Goal: Information Seeking & Learning: Understand process/instructions

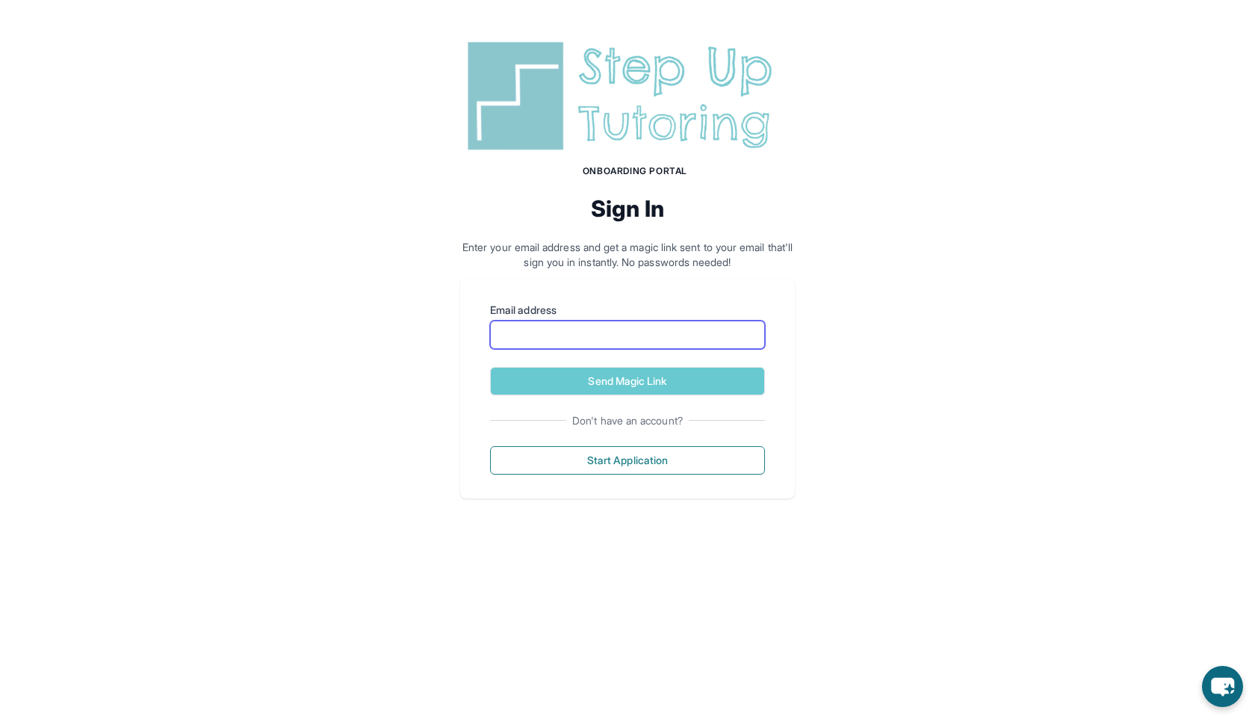
click at [540, 344] on input "Email address" at bounding box center [627, 335] width 275 height 28
type input "**********"
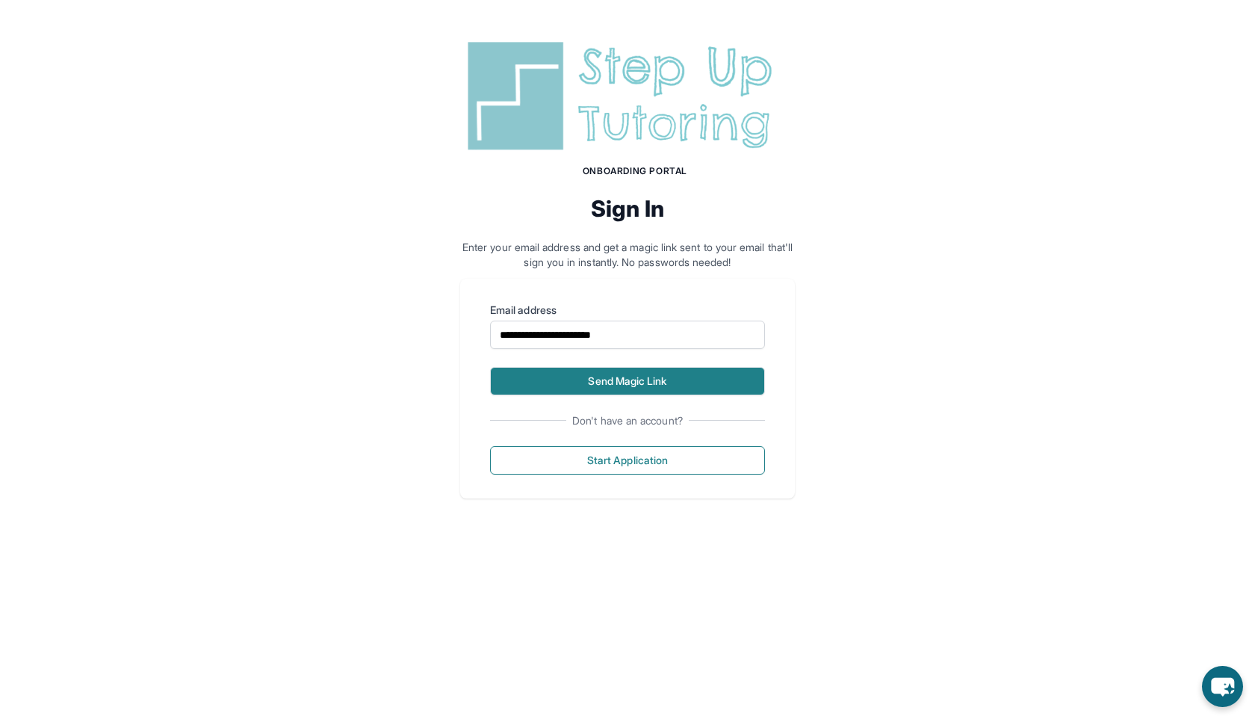
click at [565, 379] on button "Send Magic Link" at bounding box center [627, 381] width 275 height 28
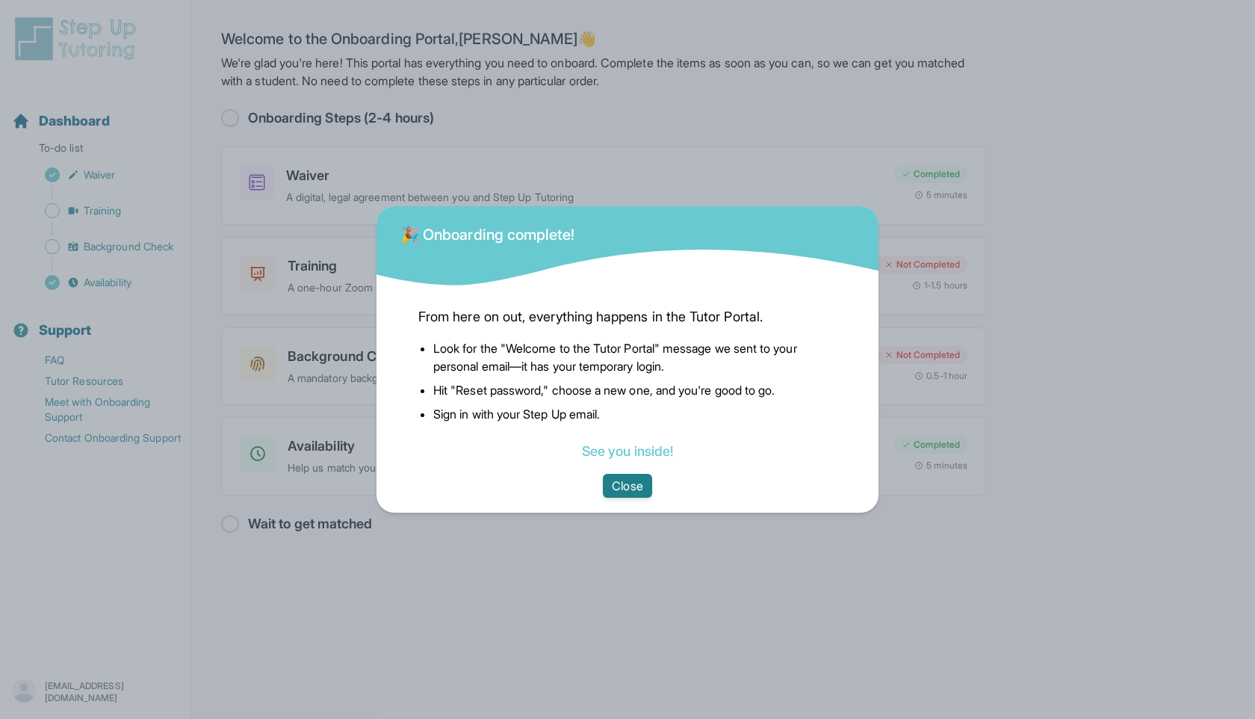
click at [643, 493] on button "Close" at bounding box center [627, 486] width 49 height 24
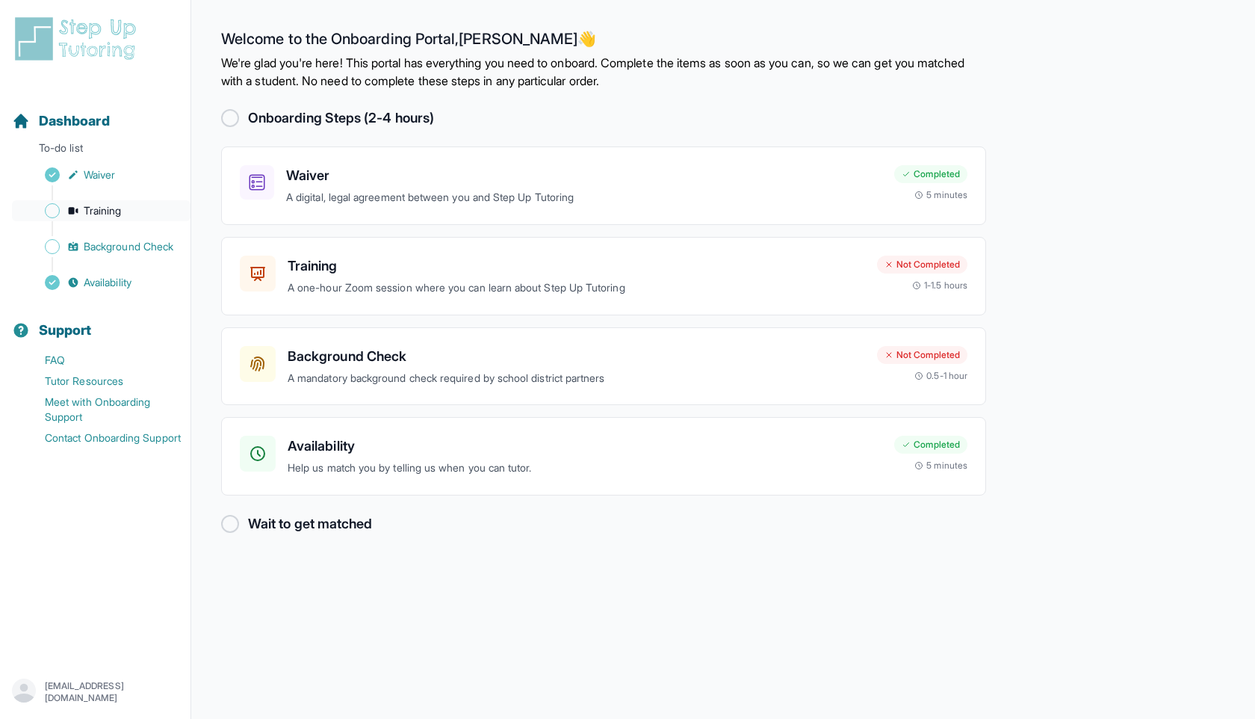
click at [125, 208] on link "Training" at bounding box center [101, 210] width 179 height 21
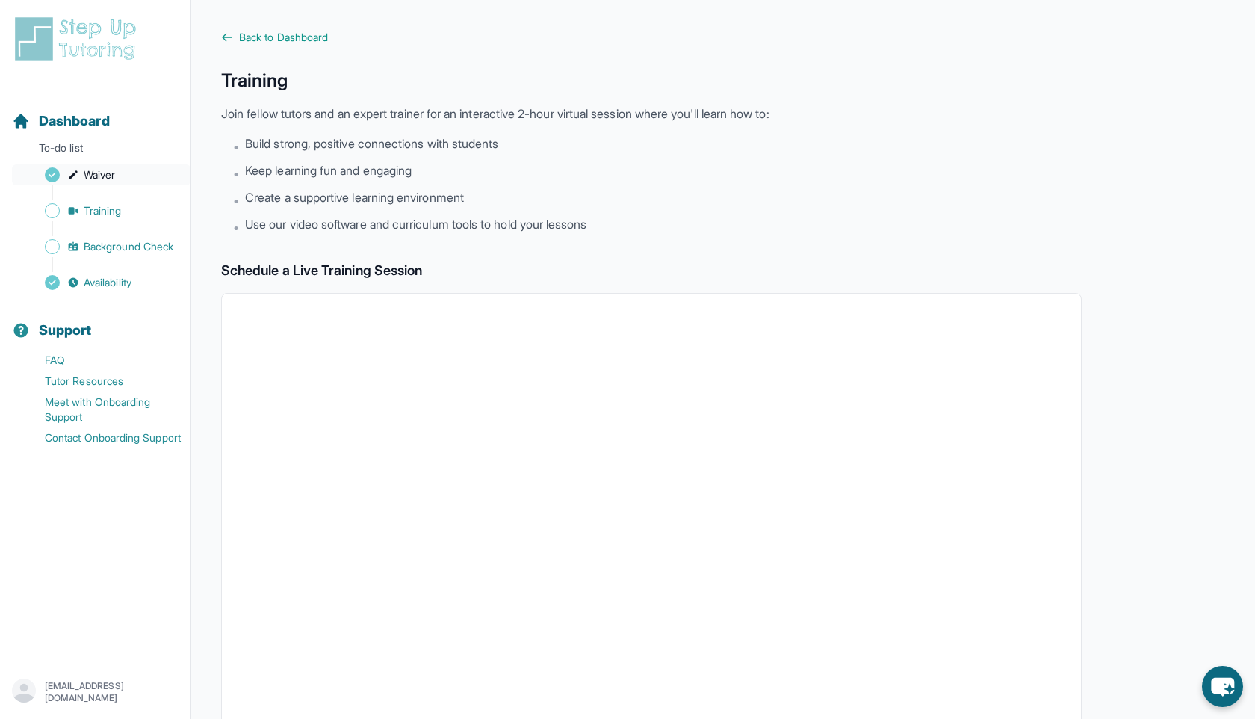
click at [101, 182] on span "Waiver" at bounding box center [99, 174] width 31 height 15
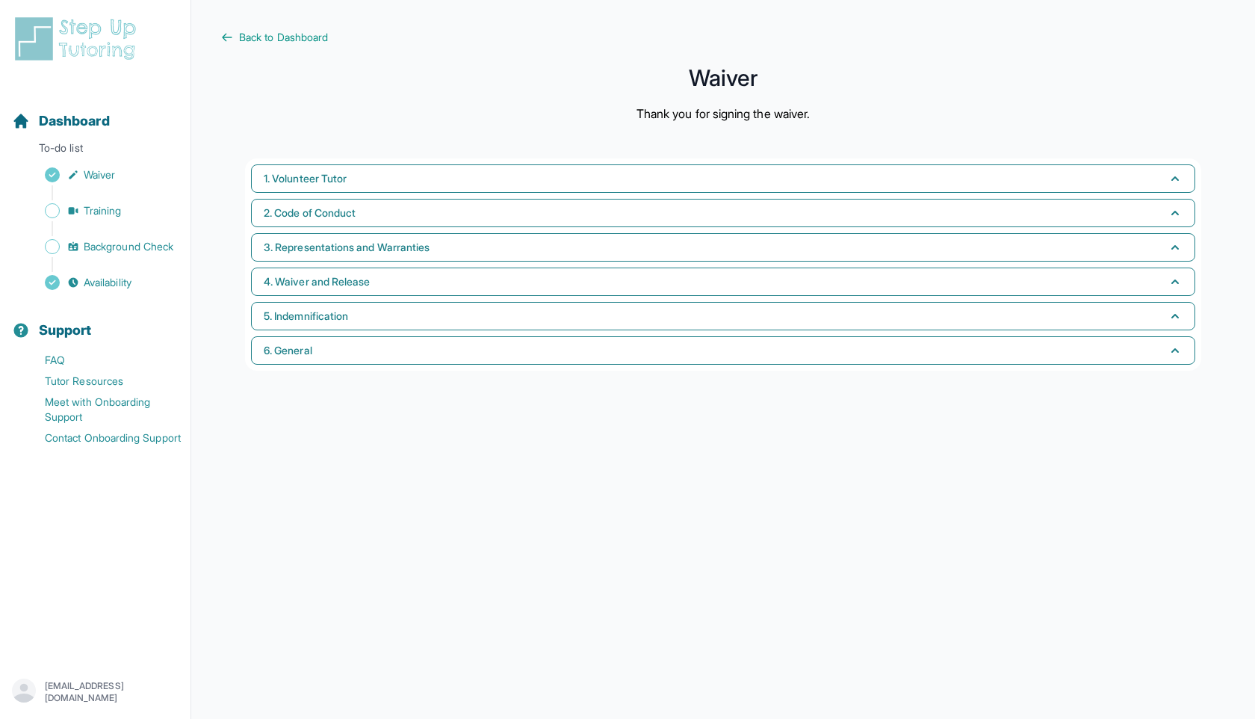
click at [275, 45] on main "Back to Dashboard Waiver Thank you for signing the waiver. 1. Volunteer Tutor 2…" at bounding box center [723, 359] width 1064 height 719
click at [280, 40] on span "Back to Dashboard" at bounding box center [283, 37] width 89 height 15
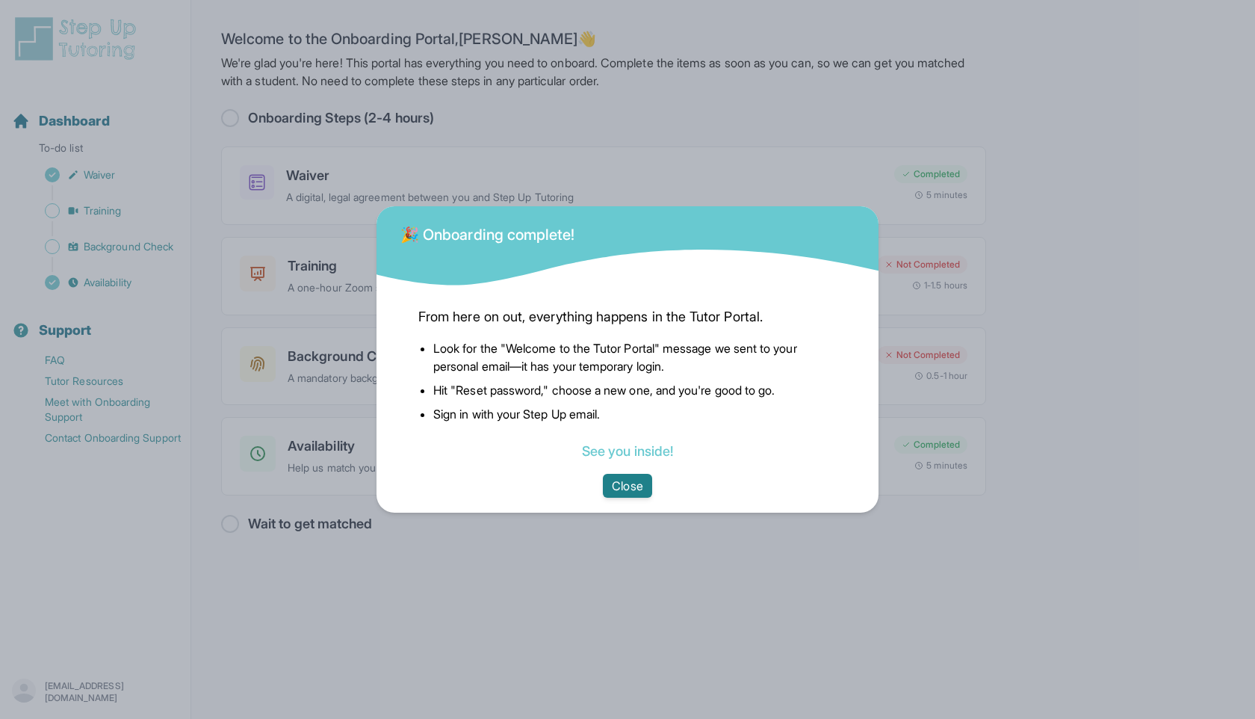
click at [637, 489] on button "Close" at bounding box center [627, 486] width 49 height 24
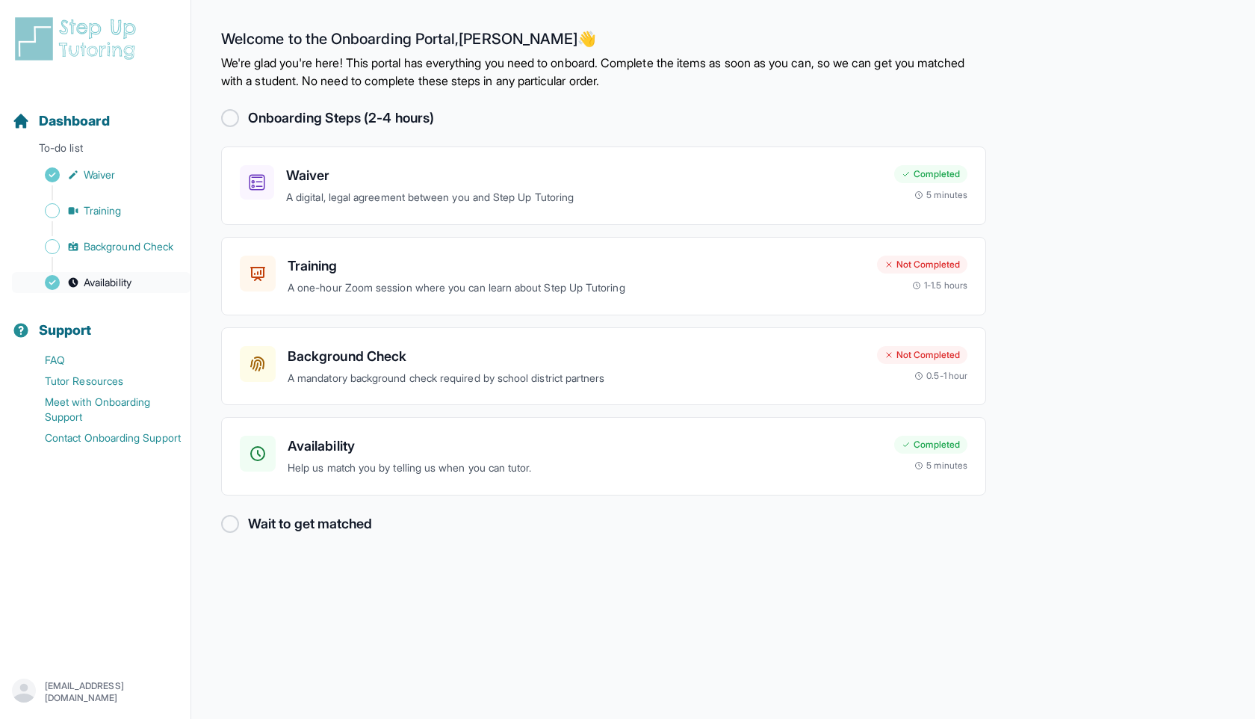
click at [140, 291] on link "Availability" at bounding box center [101, 282] width 179 height 21
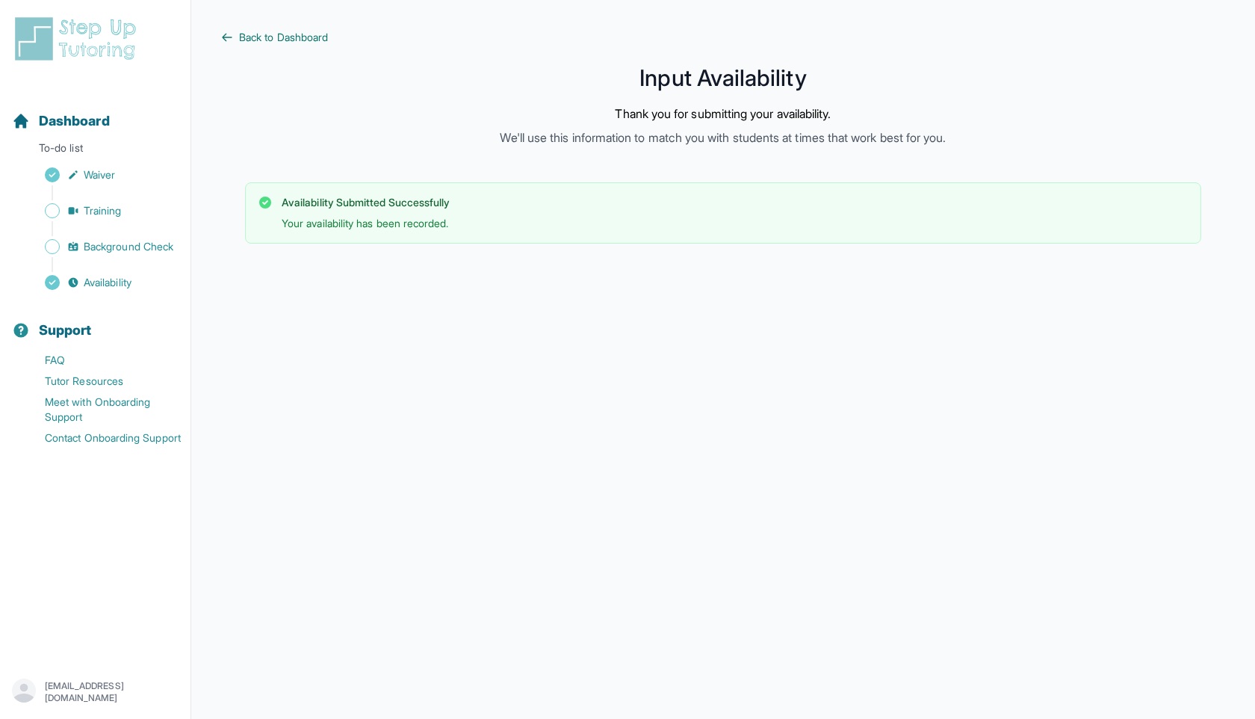
click at [264, 37] on span "Back to Dashboard" at bounding box center [283, 37] width 89 height 15
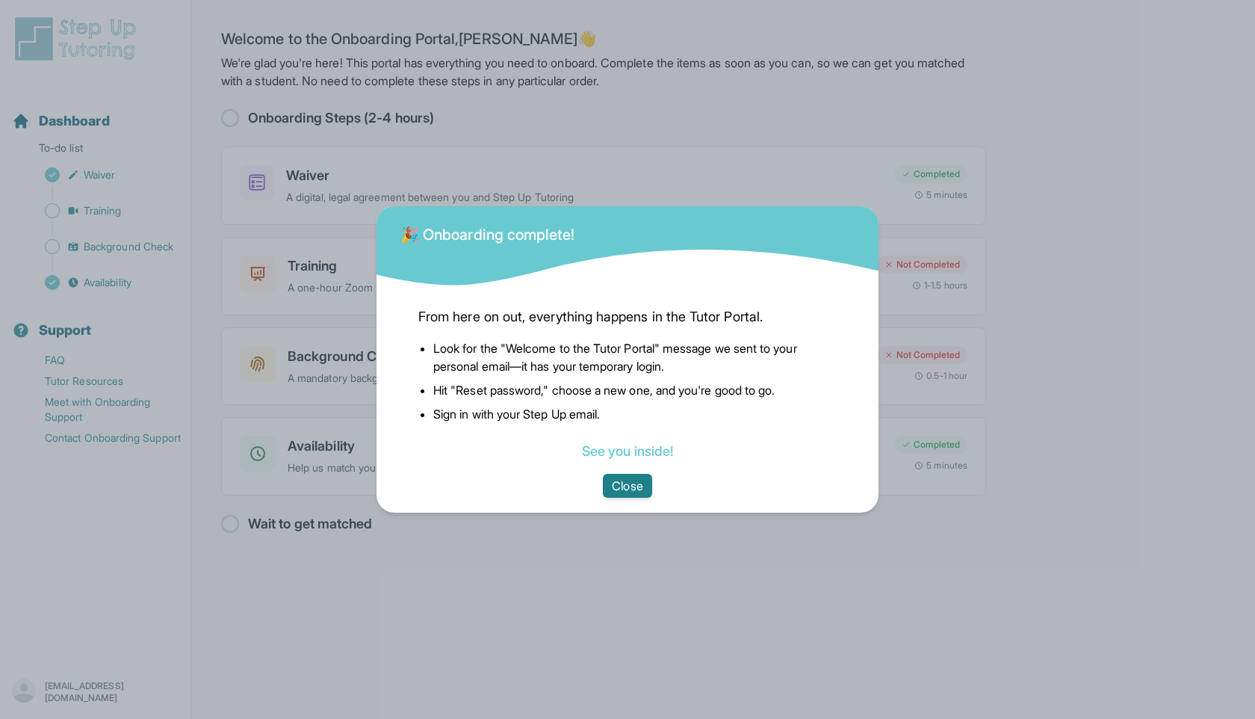
click at [609, 481] on button "Close" at bounding box center [627, 486] width 49 height 24
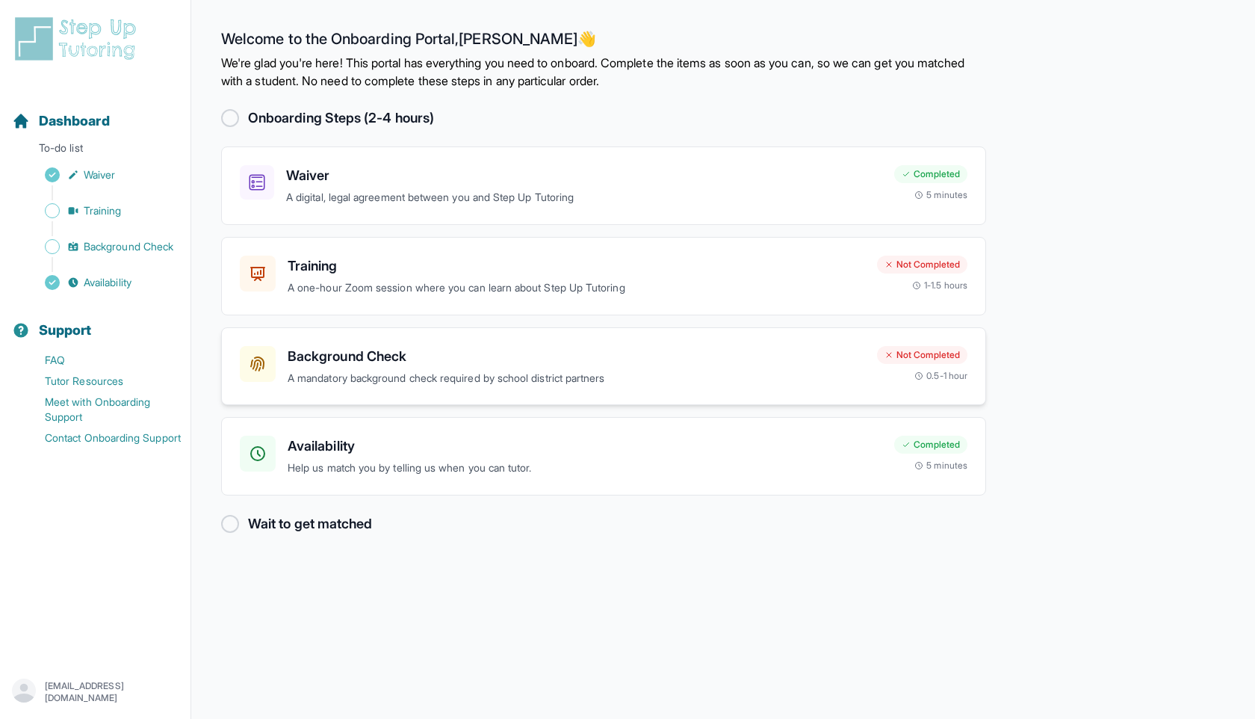
click at [389, 340] on div "Background Check A mandatory background check required by school district partn…" at bounding box center [603, 366] width 765 height 78
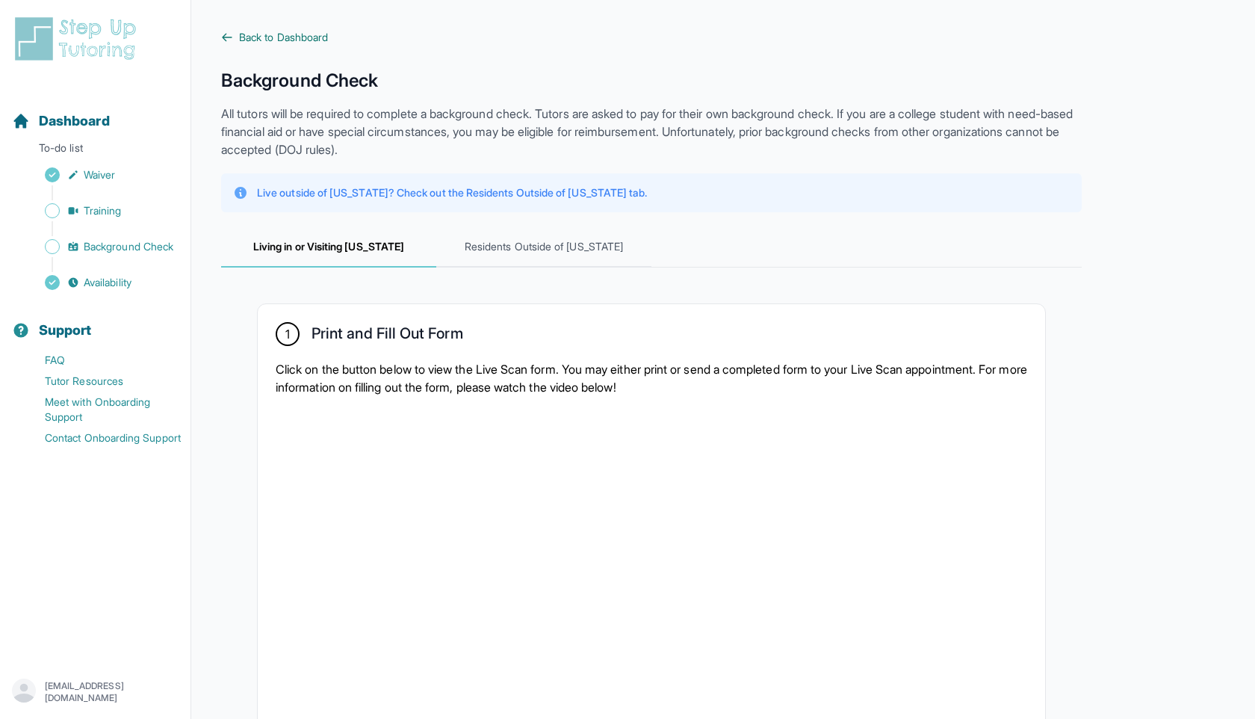
click at [257, 42] on span "Back to Dashboard" at bounding box center [283, 37] width 89 height 15
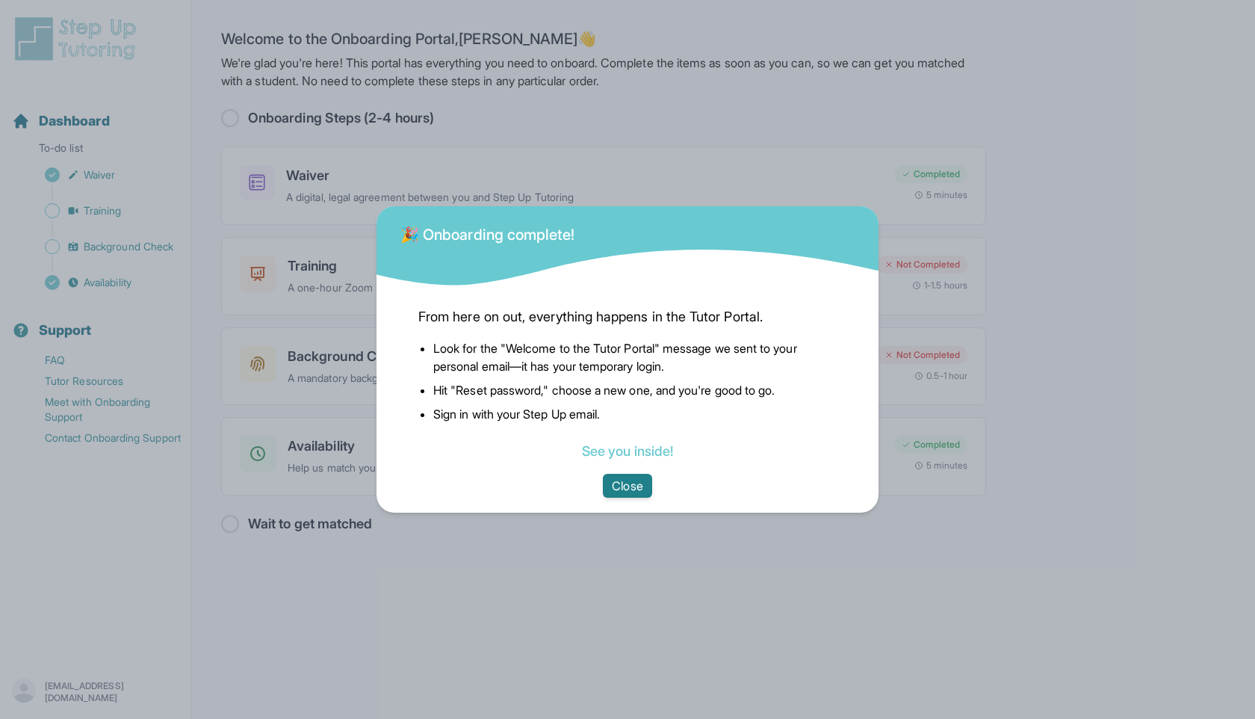
click at [633, 486] on button "Close" at bounding box center [627, 486] width 49 height 24
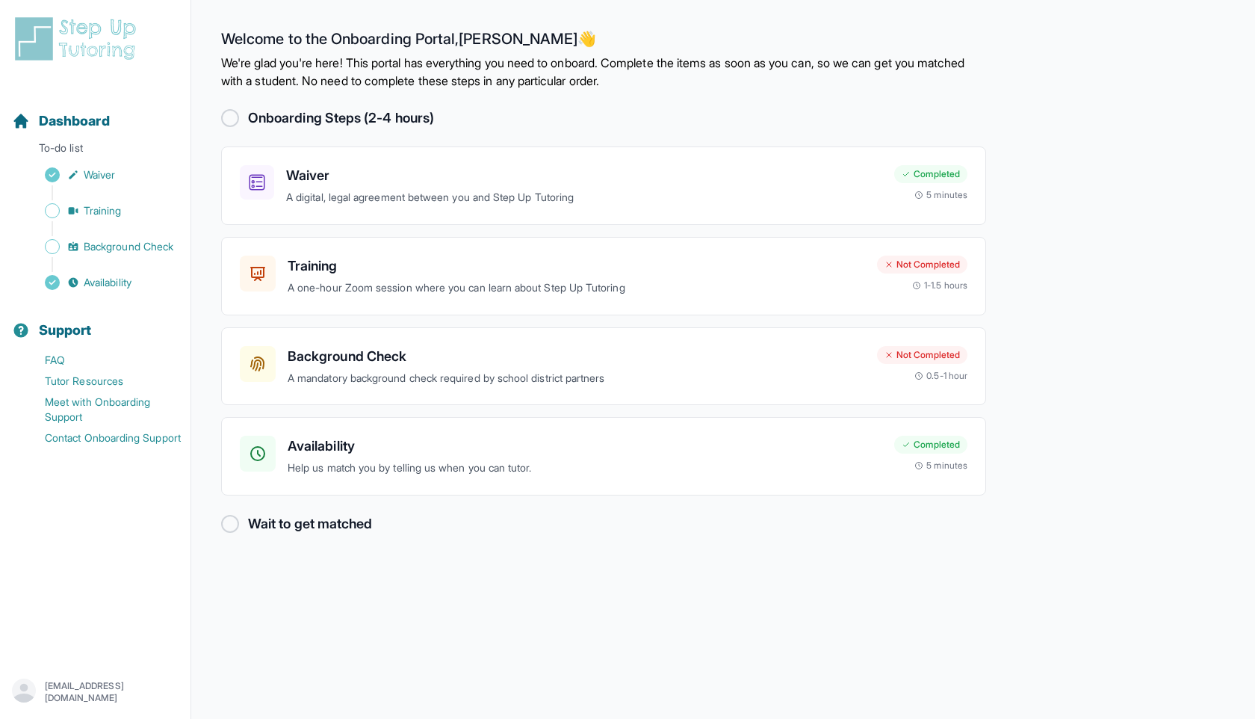
click at [99, 689] on p "[EMAIL_ADDRESS][DOMAIN_NAME]" at bounding box center [112, 692] width 134 height 24
click at [117, 656] on link "Sign Out" at bounding box center [95, 656] width 161 height 27
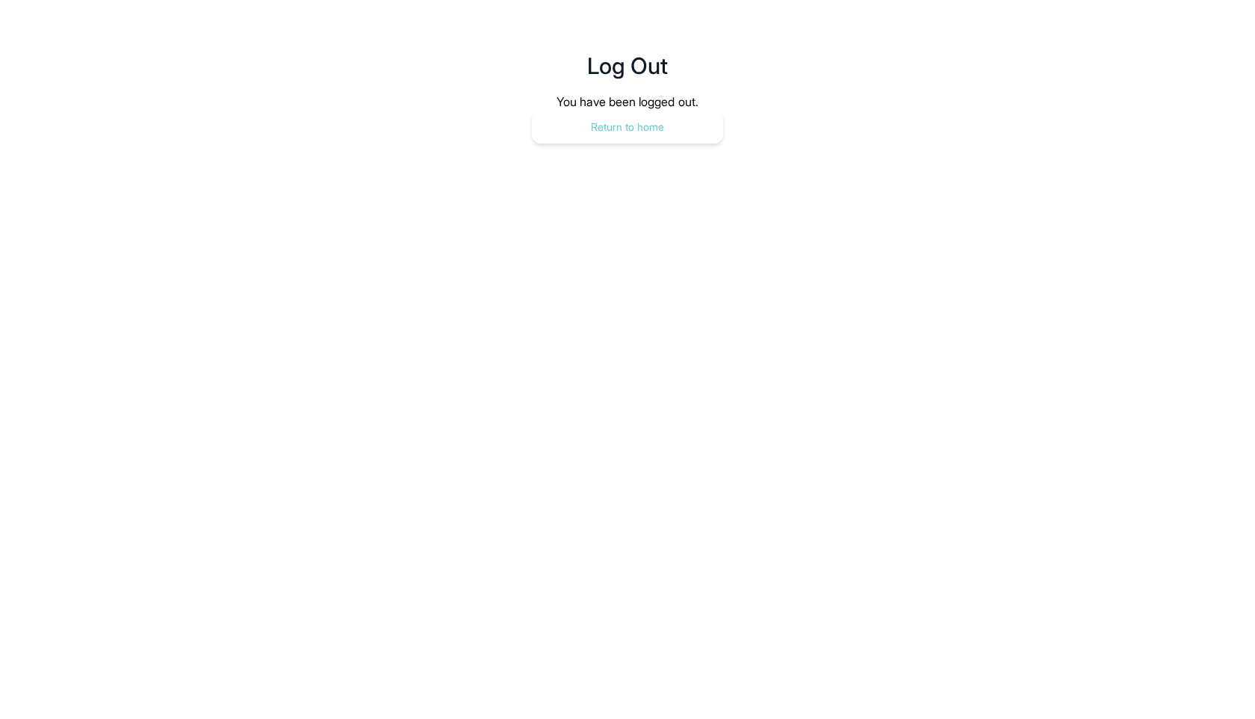
click at [661, 136] on button "Return to home" at bounding box center [627, 127] width 191 height 33
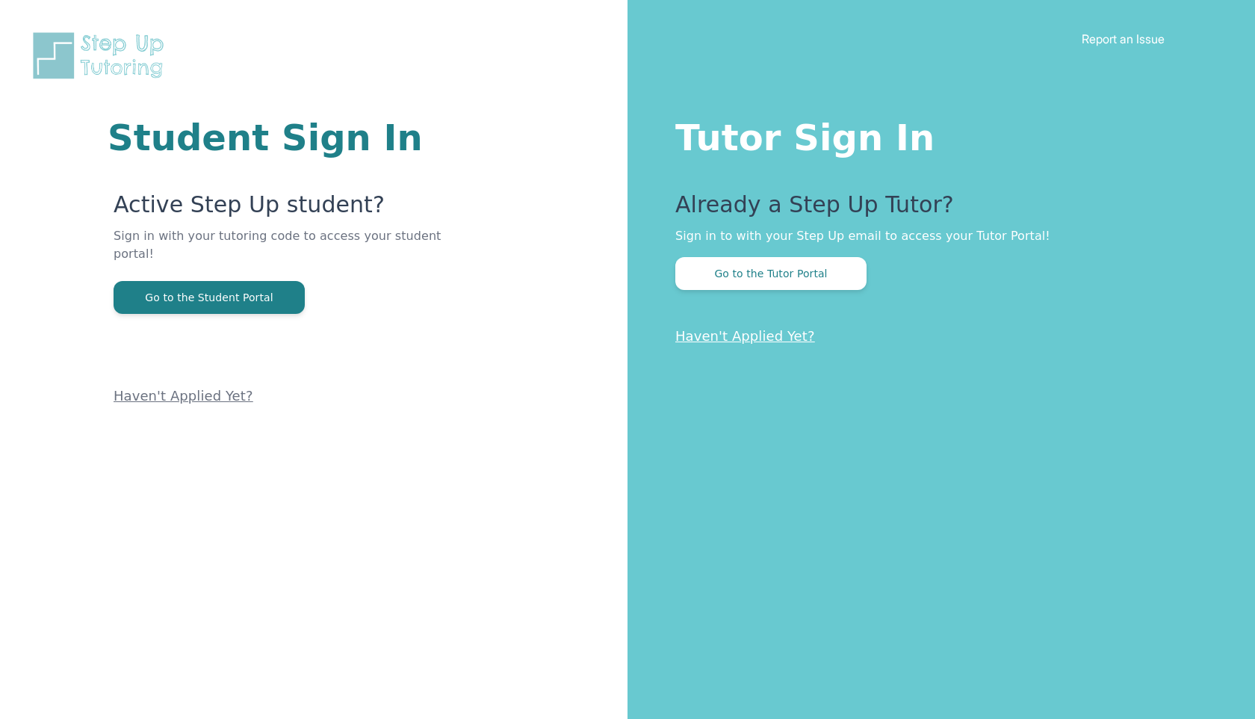
click at [746, 268] on button "Go to the Tutor Portal" at bounding box center [771, 273] width 191 height 33
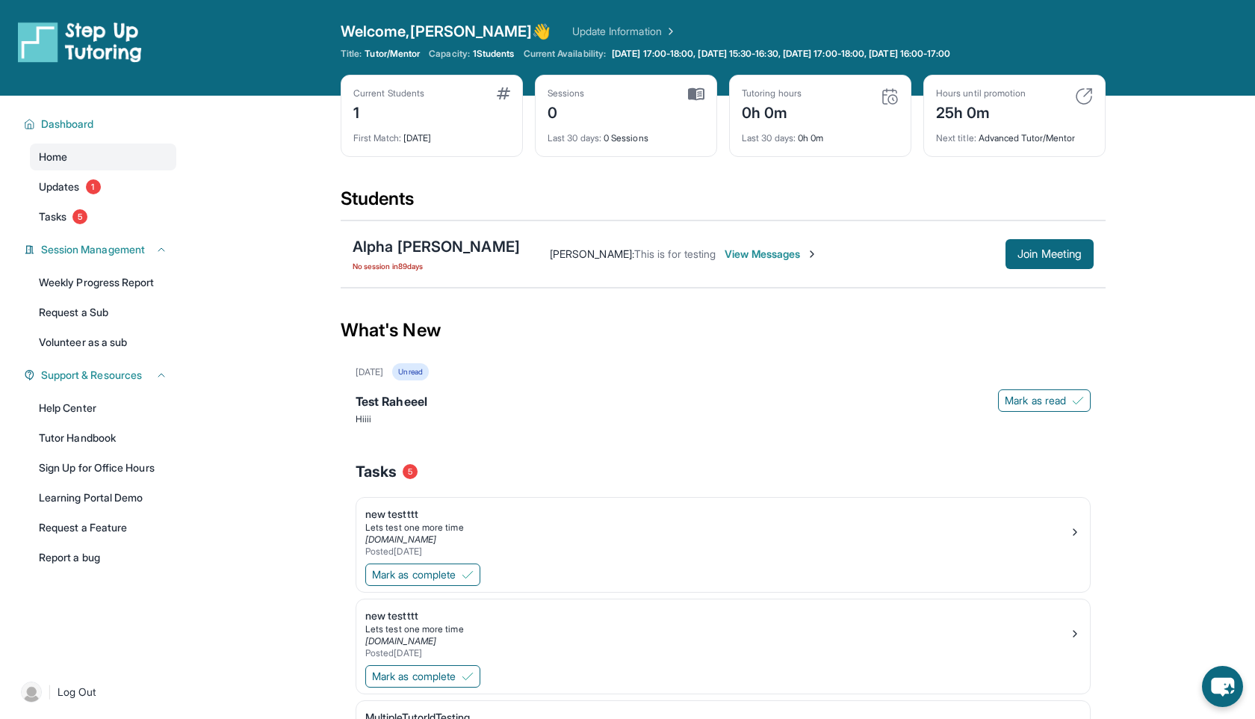
click at [88, 697] on span "Log Out" at bounding box center [77, 691] width 39 height 15
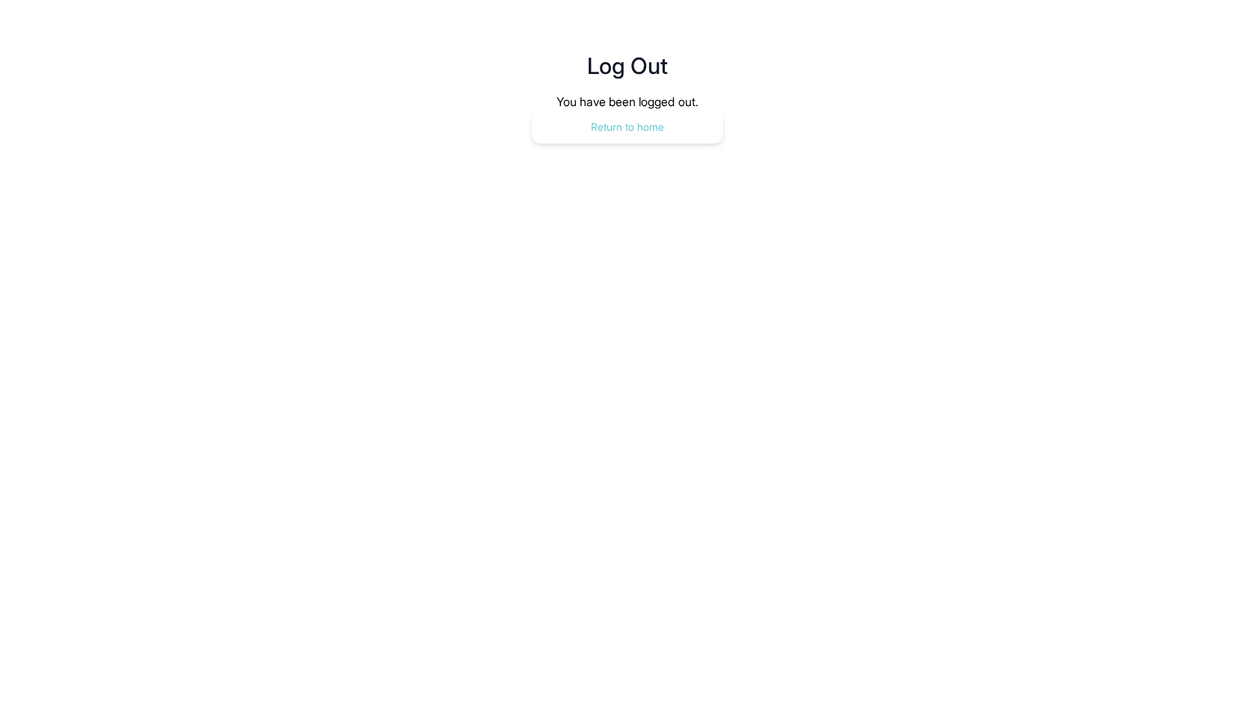
click at [600, 129] on button "Return to home" at bounding box center [627, 127] width 191 height 33
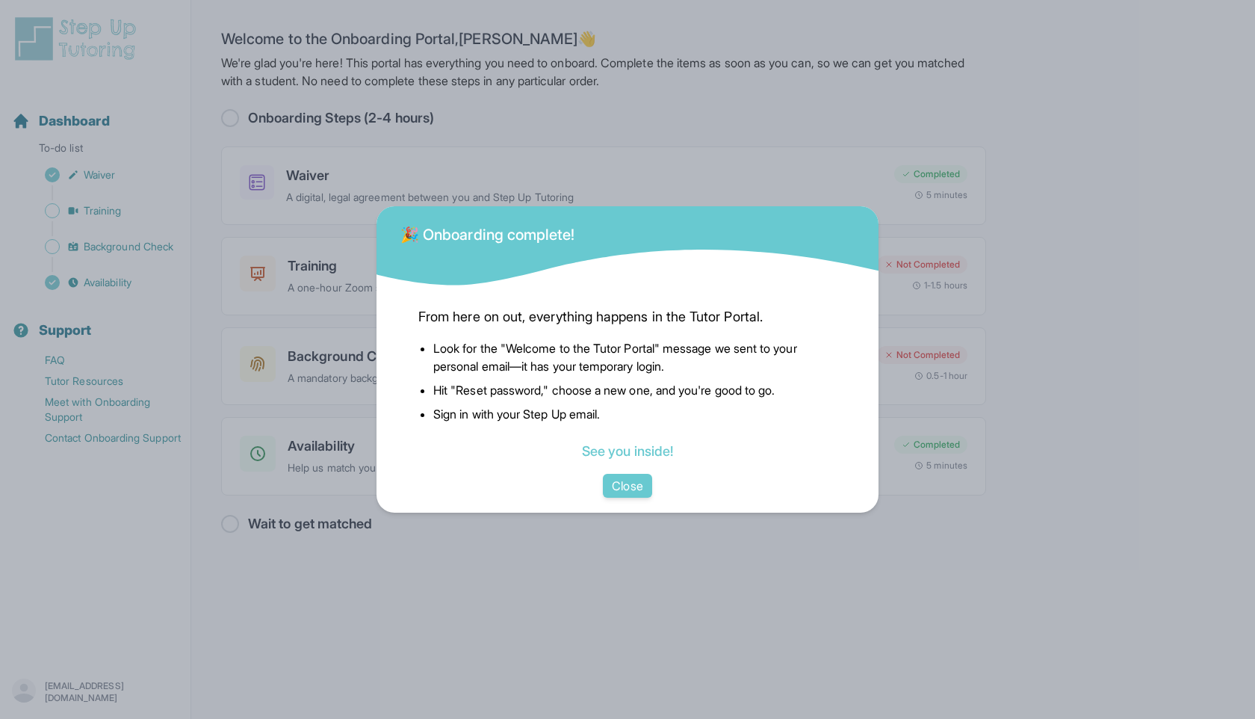
click at [619, 498] on div "From here on out, everything happens in the Tutor Portal. Look for the "Welcome…" at bounding box center [628, 400] width 502 height 224
click at [619, 489] on button "Close" at bounding box center [627, 486] width 49 height 24
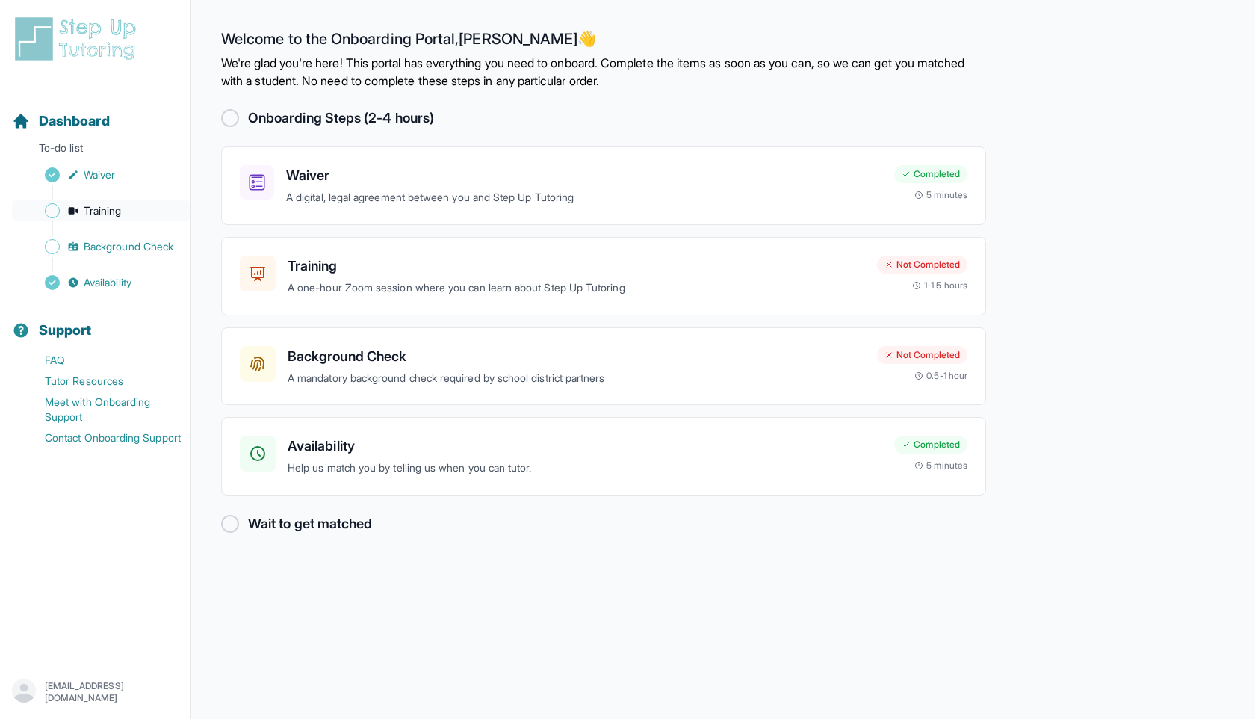
click at [110, 215] on span "Training" at bounding box center [103, 210] width 38 height 15
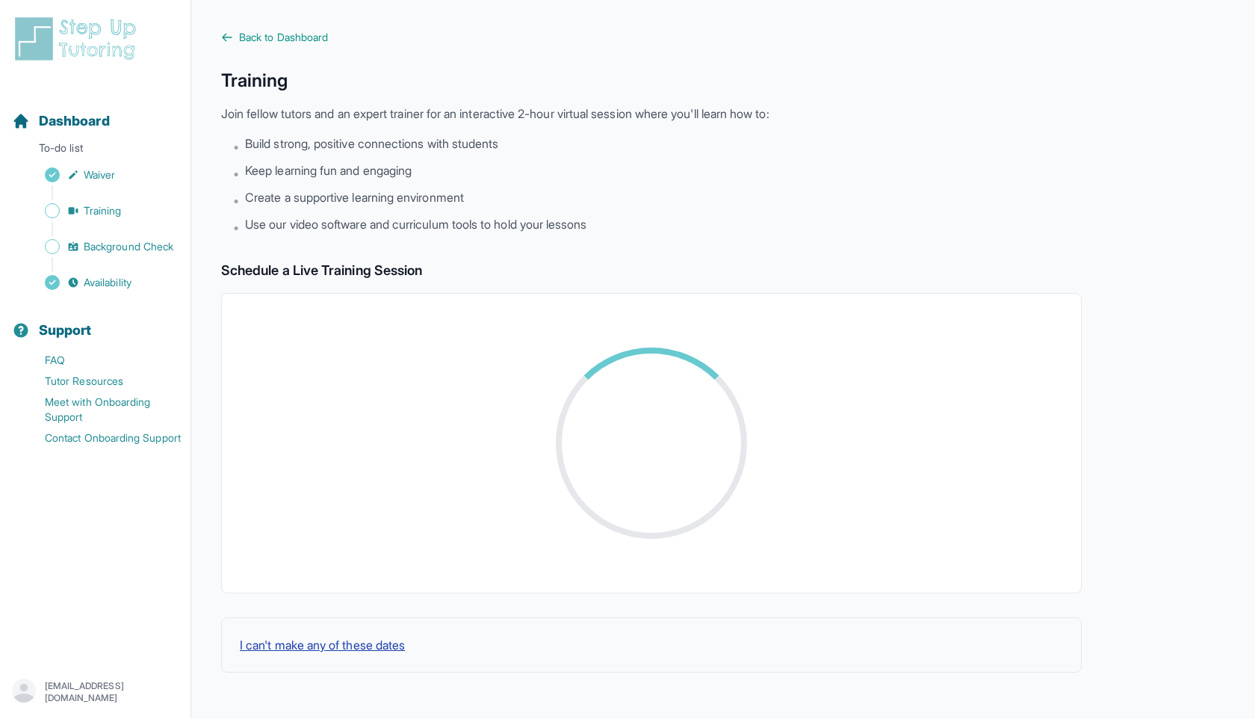
click at [331, 645] on button "I can't make any of these dates" at bounding box center [322, 645] width 165 height 18
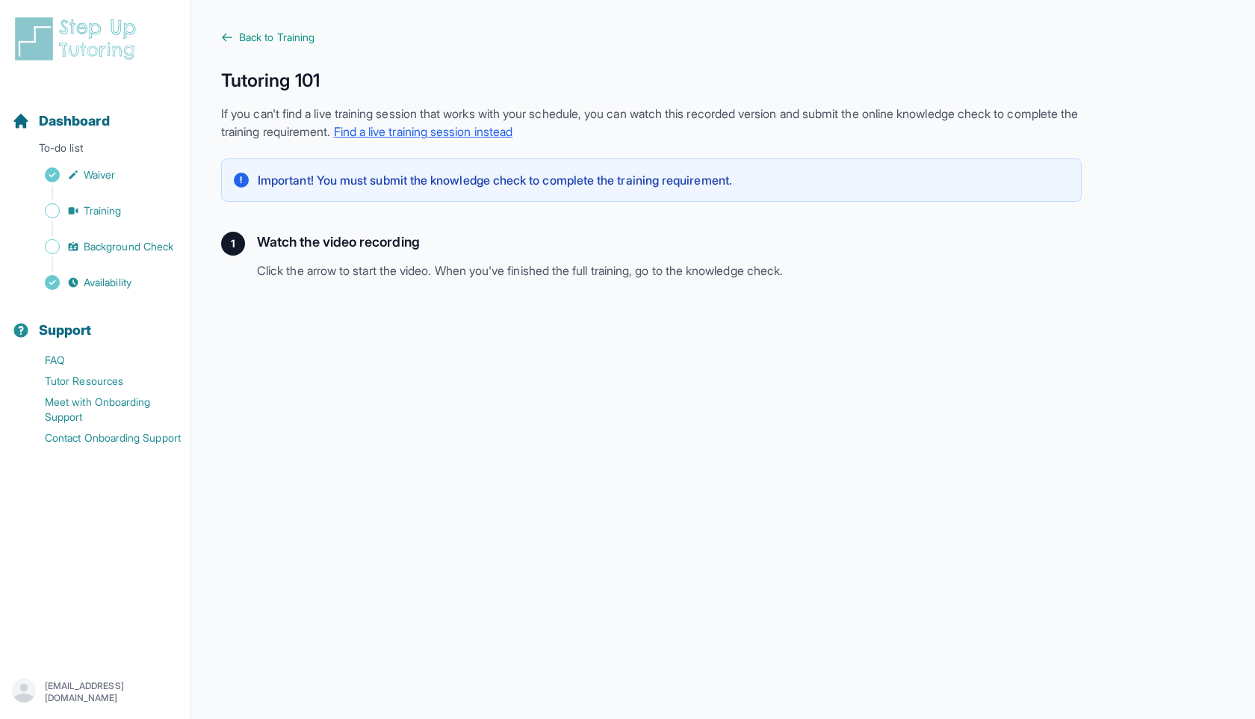
scroll to position [222, 0]
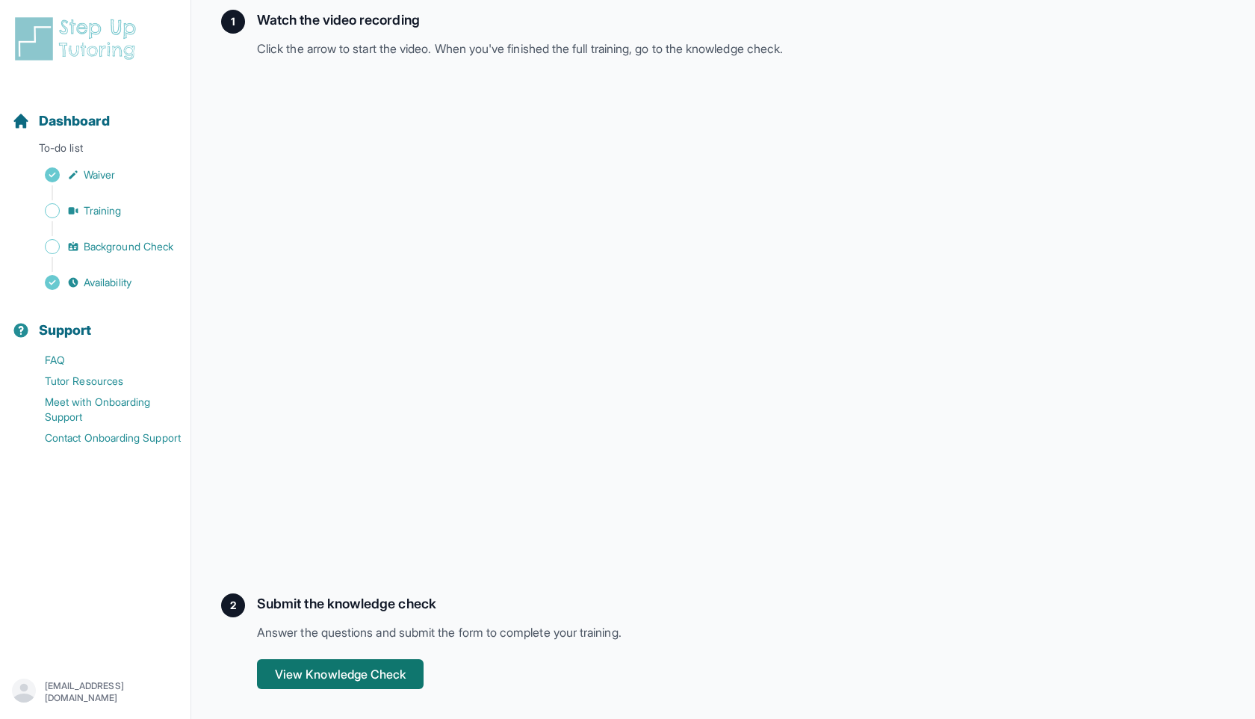
click at [385, 679] on button "View Knowledge Check" at bounding box center [340, 674] width 167 height 30
